Goal: Check status

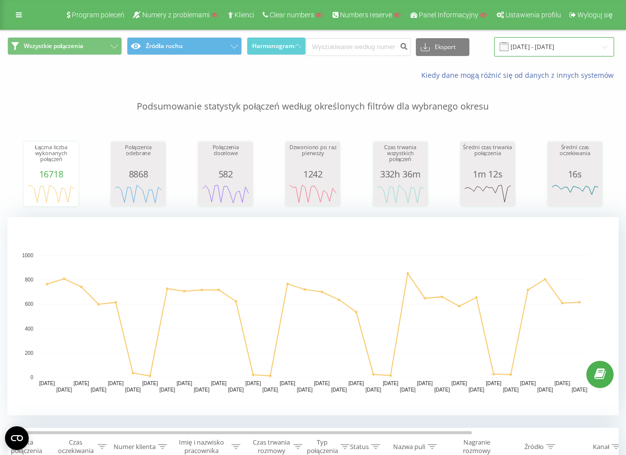
click at [522, 43] on input "[DATE] - [DATE]" at bounding box center [554, 46] width 120 height 19
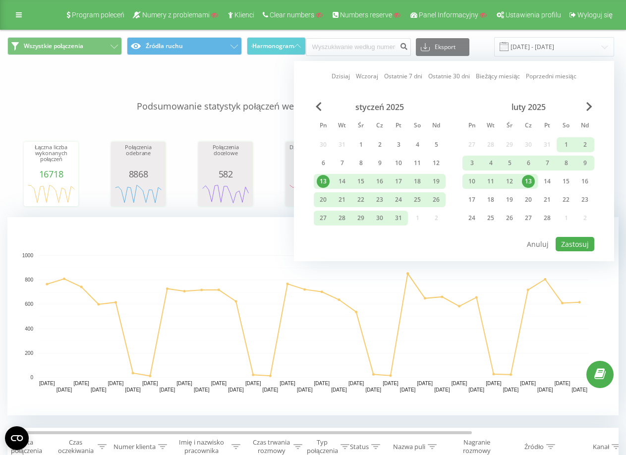
click at [341, 79] on link "Dzisiaj" at bounding box center [340, 75] width 18 height 9
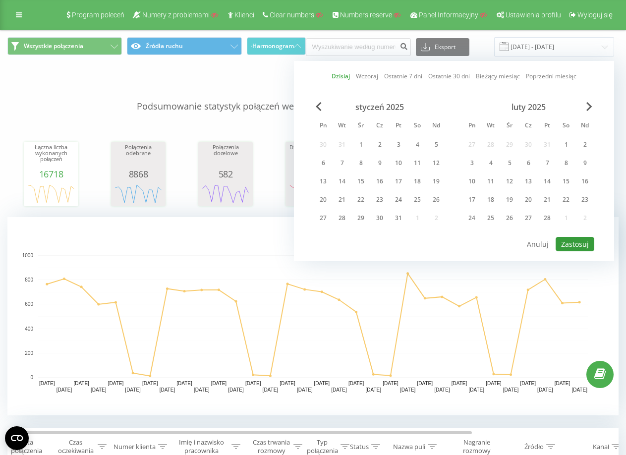
click at [572, 249] on button "Zastosuj" at bounding box center [574, 244] width 39 height 14
type input "[DATE] - [DATE]"
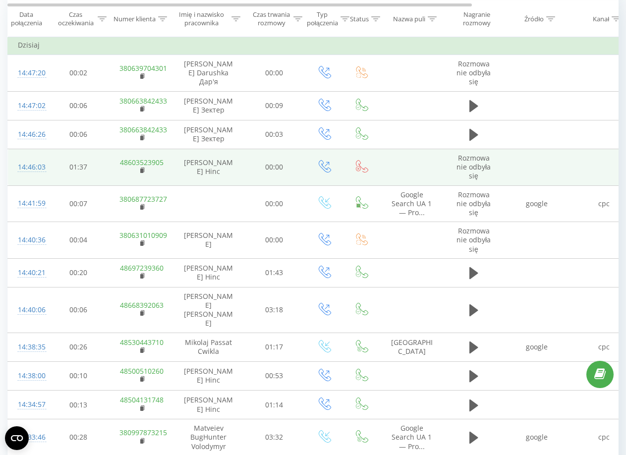
scroll to position [446, 0]
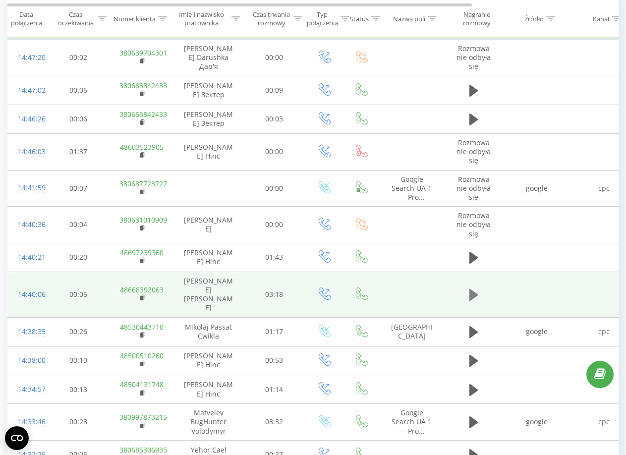
click at [469, 288] on icon at bounding box center [473, 295] width 9 height 14
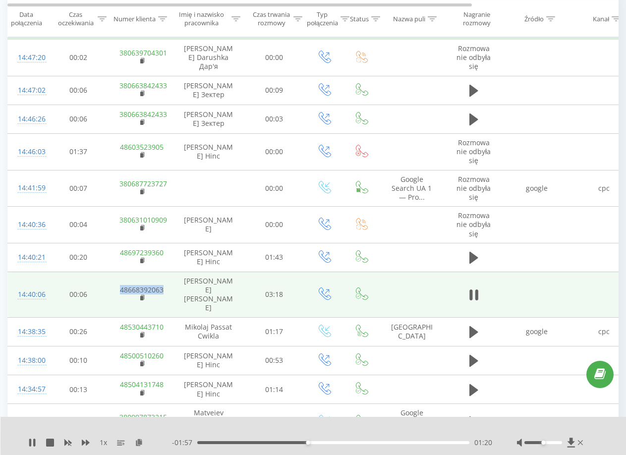
drag, startPoint x: 169, startPoint y: 280, endPoint x: 120, endPoint y: 283, distance: 49.1
click at [120, 283] on td "48668392063" at bounding box center [141, 294] width 64 height 46
click at [141, 296] on rect at bounding box center [141, 298] width 3 height 4
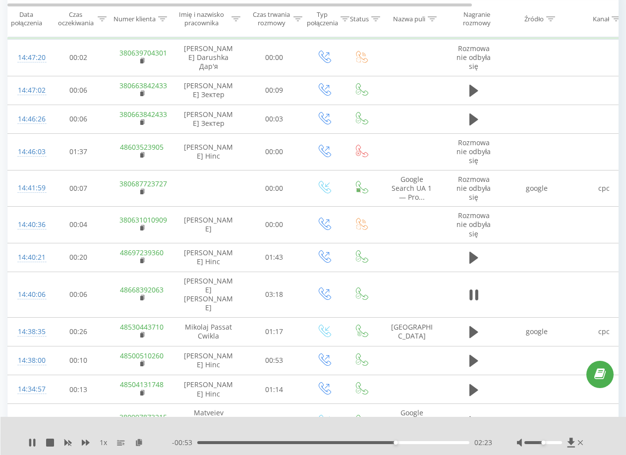
click at [416, 438] on div "- 00:53 02:23 02:23" at bounding box center [332, 442] width 320 height 10
click at [420, 440] on div "- 00:53 02:24 02:24" at bounding box center [332, 442] width 320 height 10
click at [422, 441] on div "02:24" at bounding box center [333, 442] width 272 height 3
click at [440, 441] on div "02:56" at bounding box center [333, 442] width 272 height 3
